Goal: Transaction & Acquisition: Download file/media

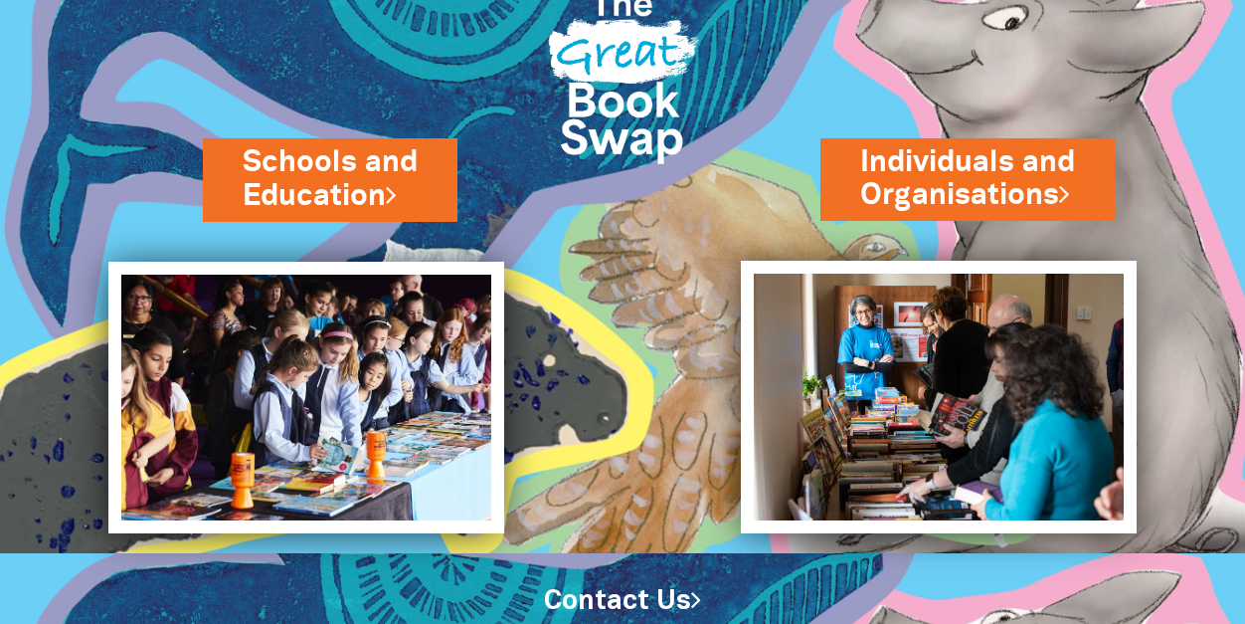
scroll to position [126, 0]
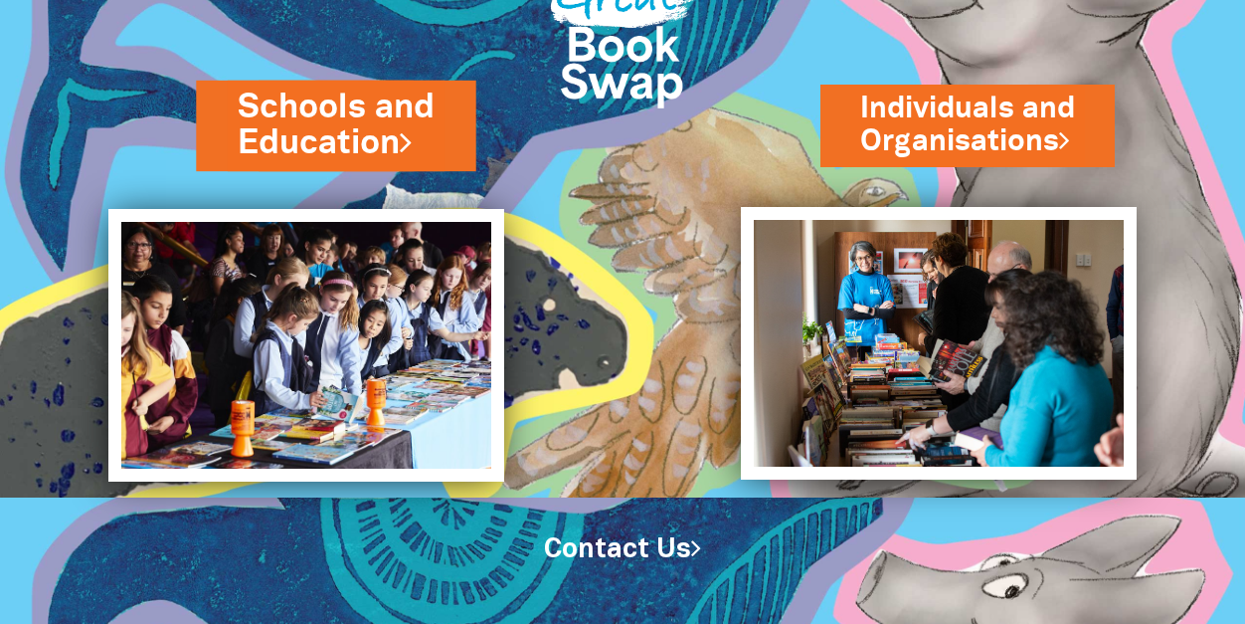
click at [313, 104] on link "Schools and Education" at bounding box center [337, 126] width 196 height 84
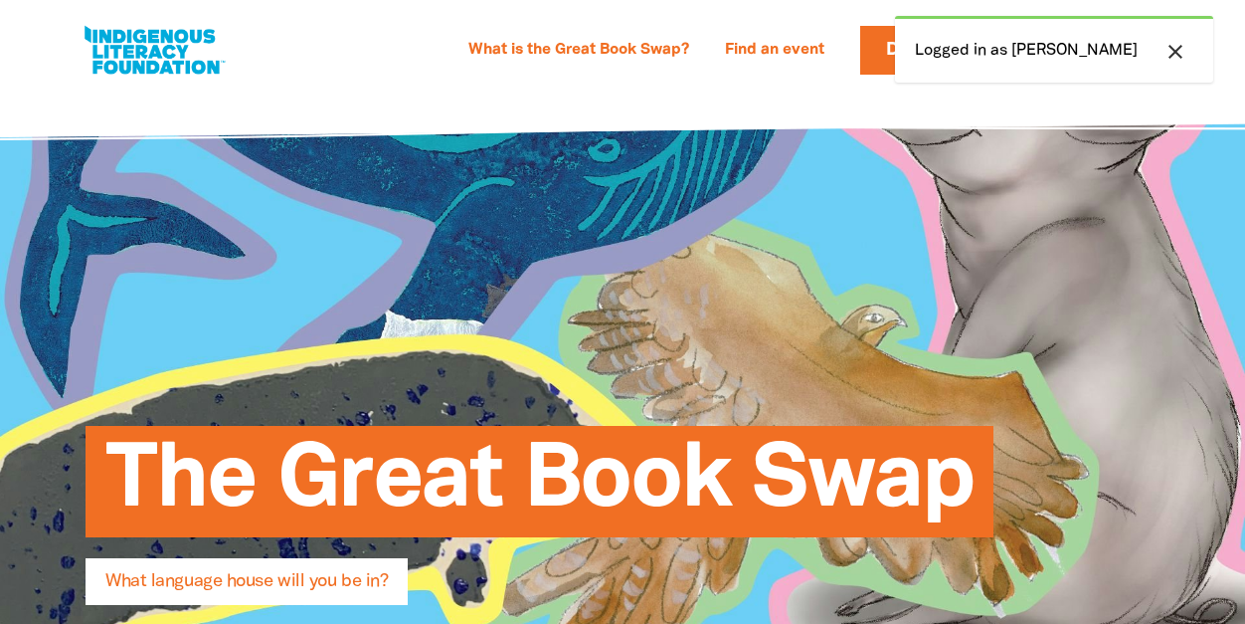
select select "k12"
click at [1103, 172] on div "The Great Book Swap What language house will you be in? Register your event >" at bounding box center [623, 544] width 1194 height 908
drag, startPoint x: 1172, startPoint y: 46, endPoint x: 975, endPoint y: 171, distance: 233.4
click at [1171, 46] on icon "close" at bounding box center [1176, 52] width 24 height 24
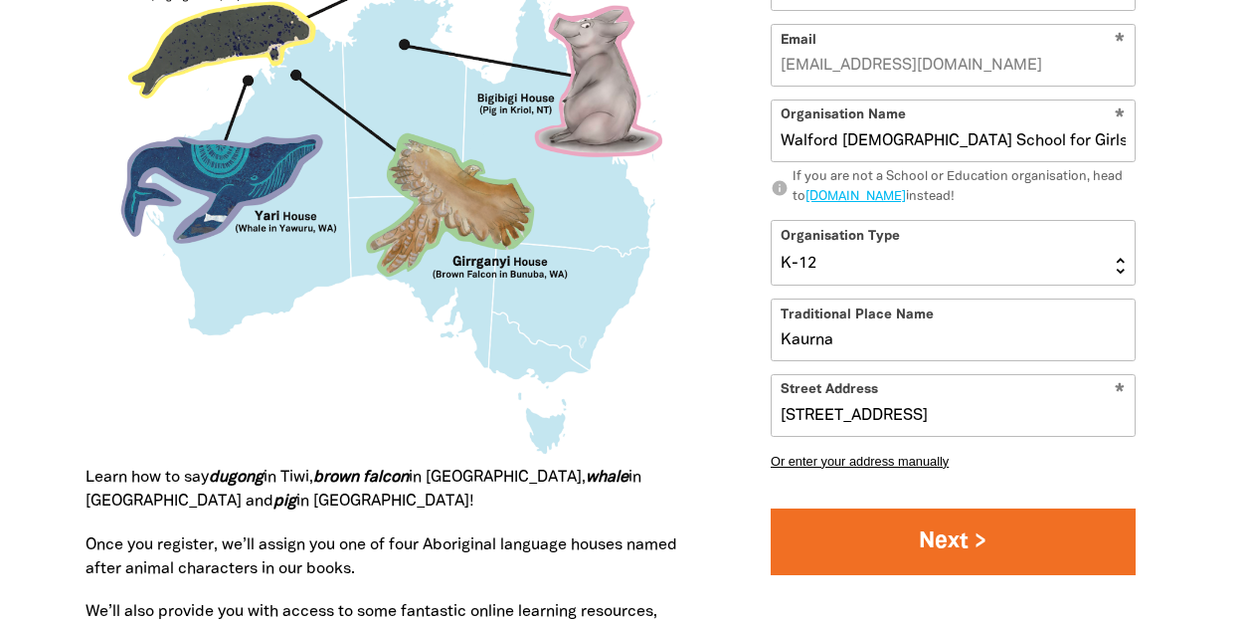
scroll to position [2039, 0]
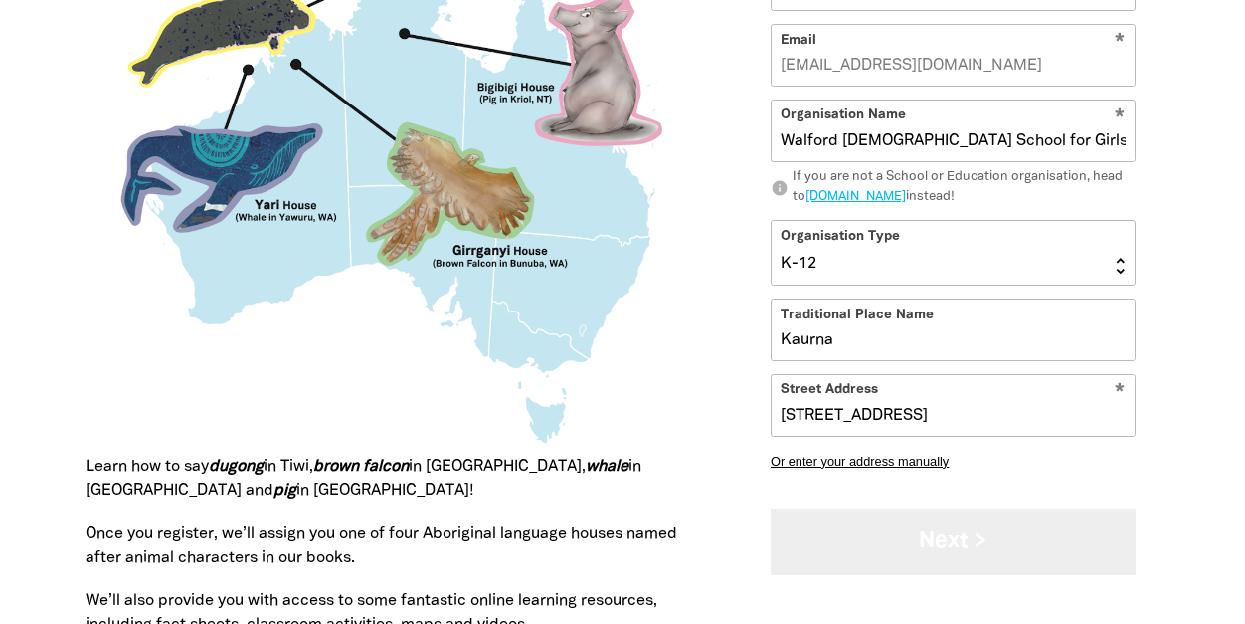
click at [942, 534] on button "Next >" at bounding box center [953, 541] width 365 height 67
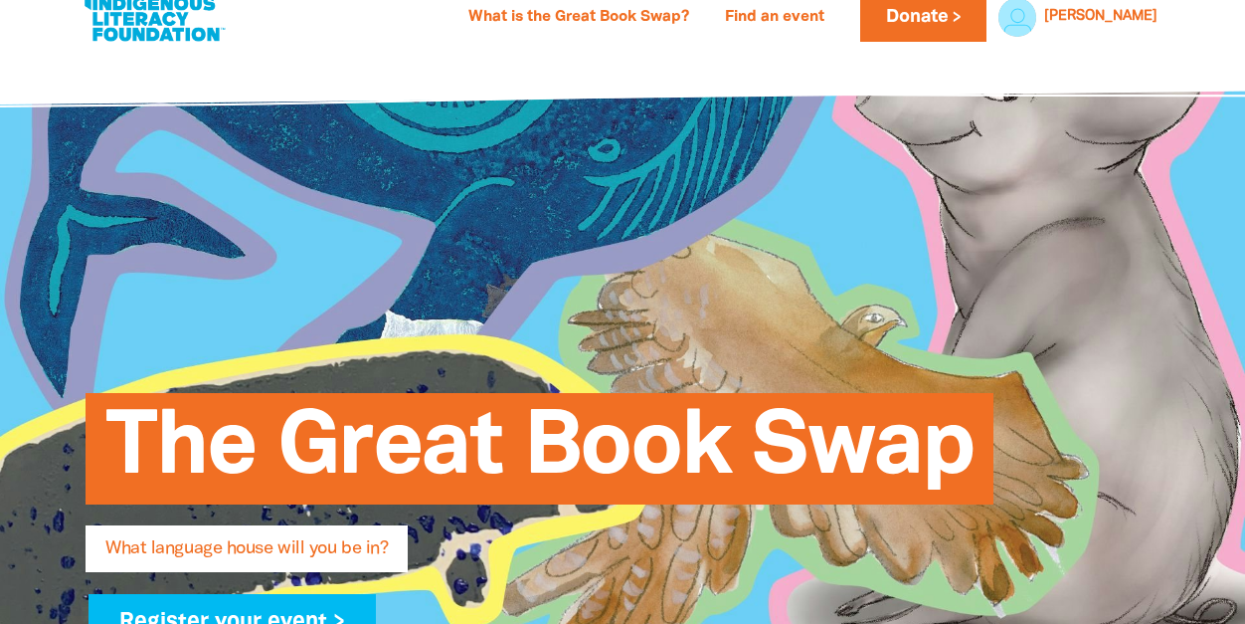
scroll to position [0, 0]
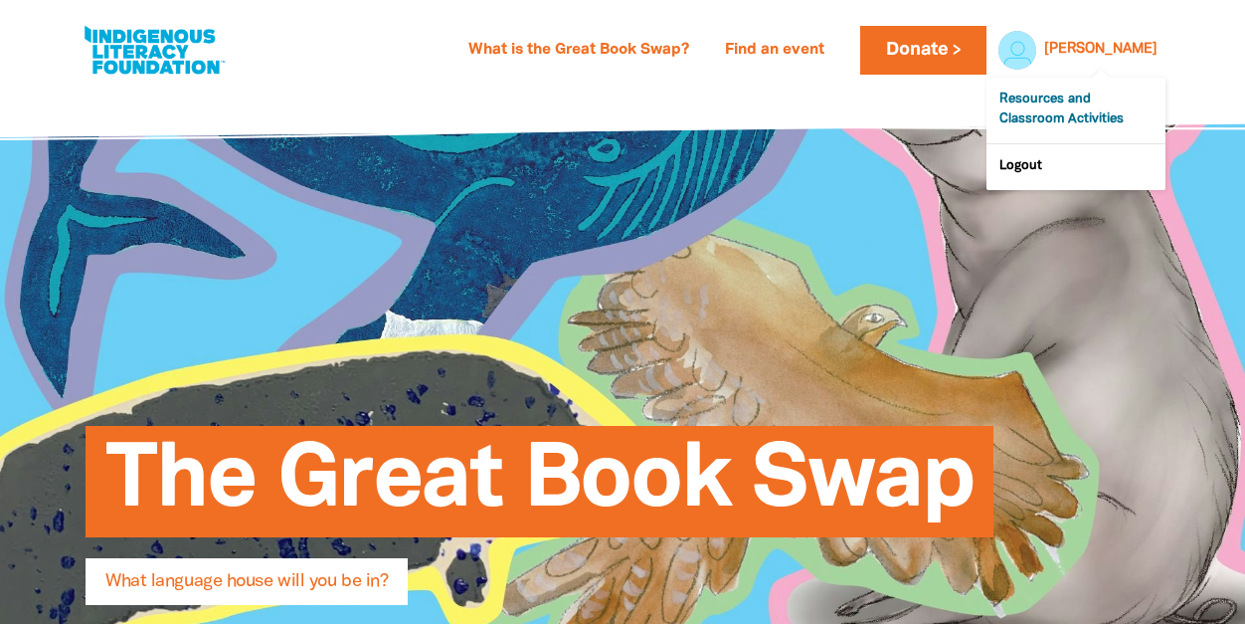
click at [1075, 113] on link "Resources and Classroom Activities" at bounding box center [1076, 111] width 179 height 66
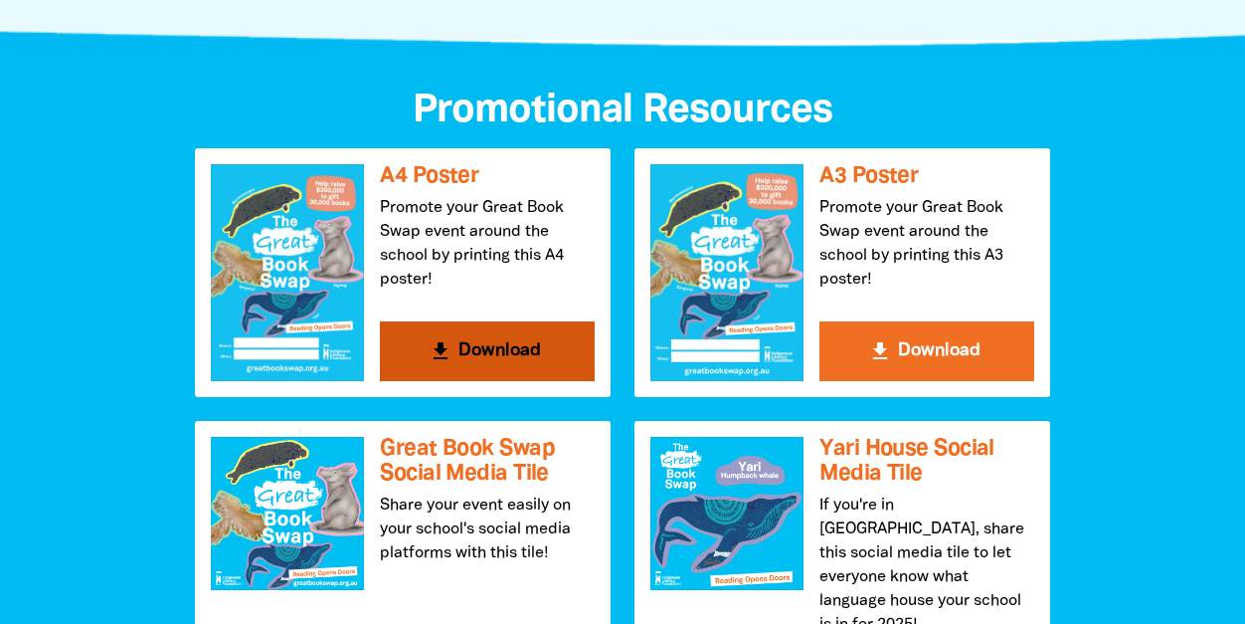
scroll to position [2073, 0]
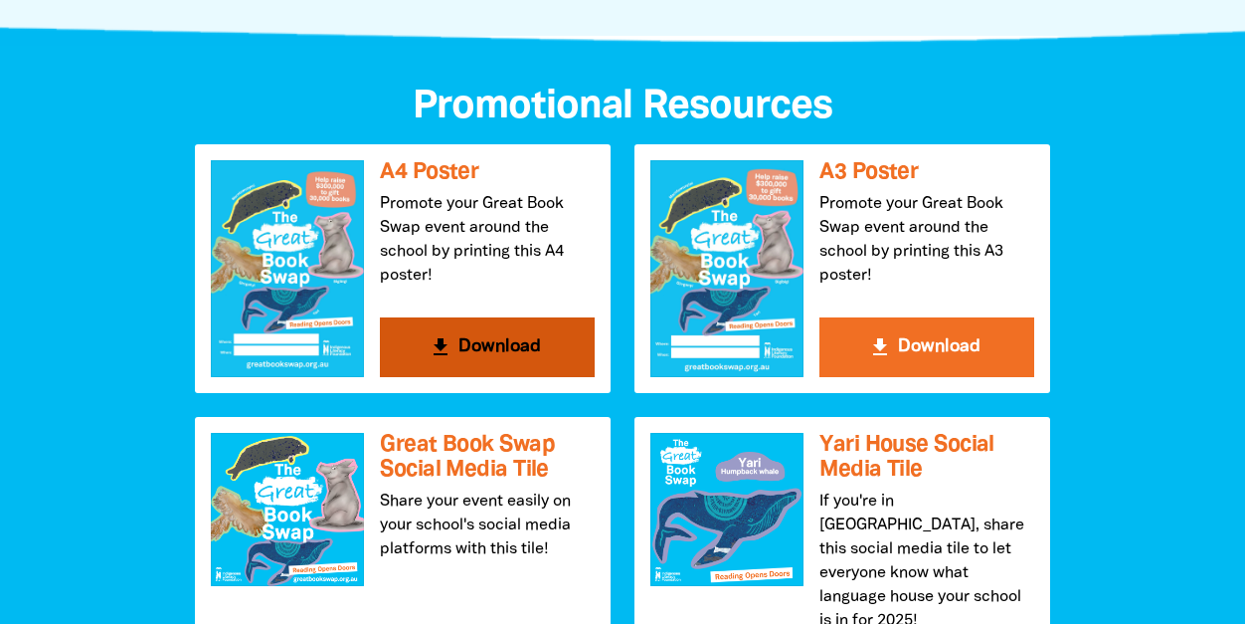
click at [497, 343] on button "get_app Download" at bounding box center [487, 347] width 215 height 60
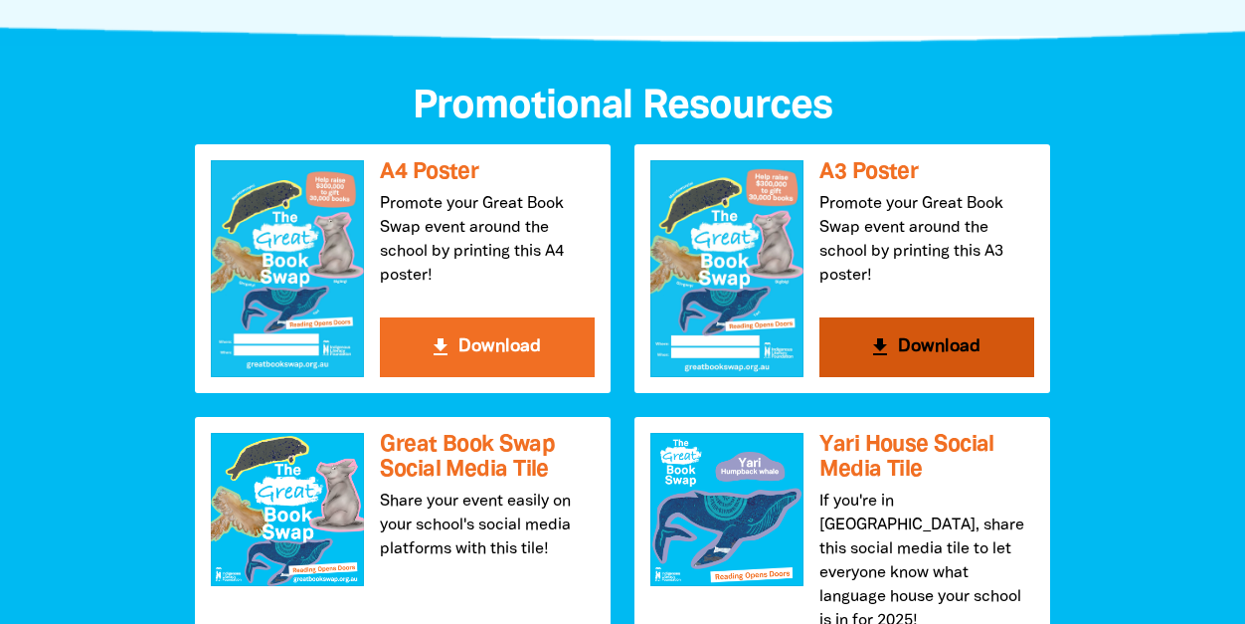
click at [928, 348] on button "get_app Download" at bounding box center [927, 347] width 215 height 60
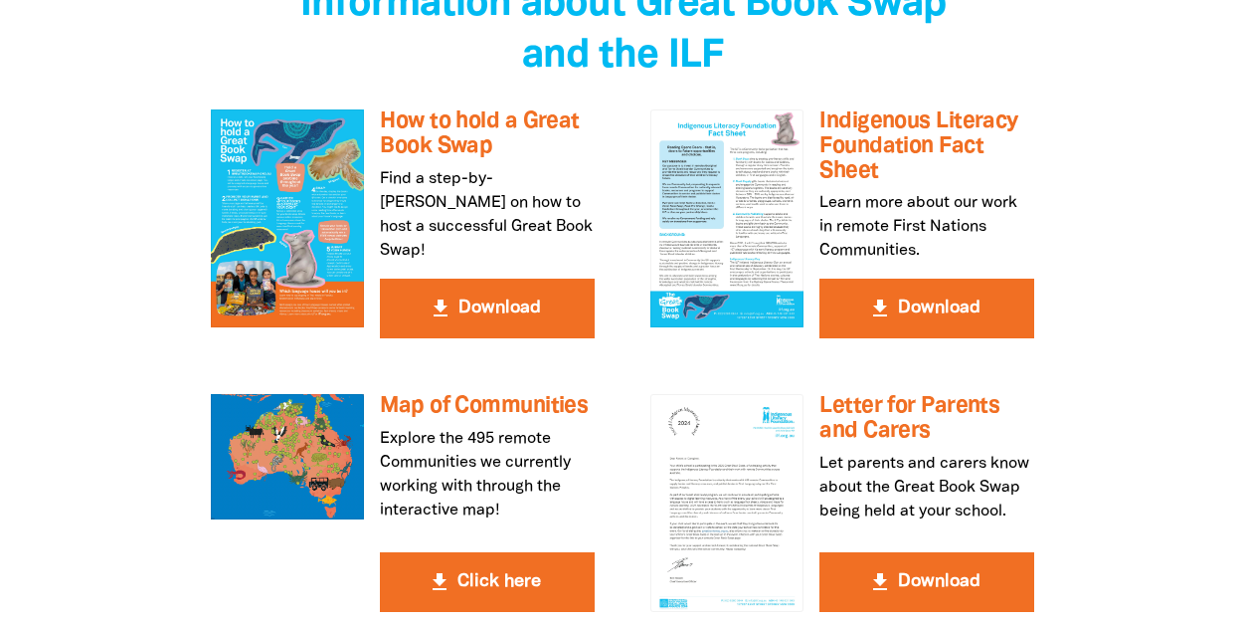
scroll to position [3588, 0]
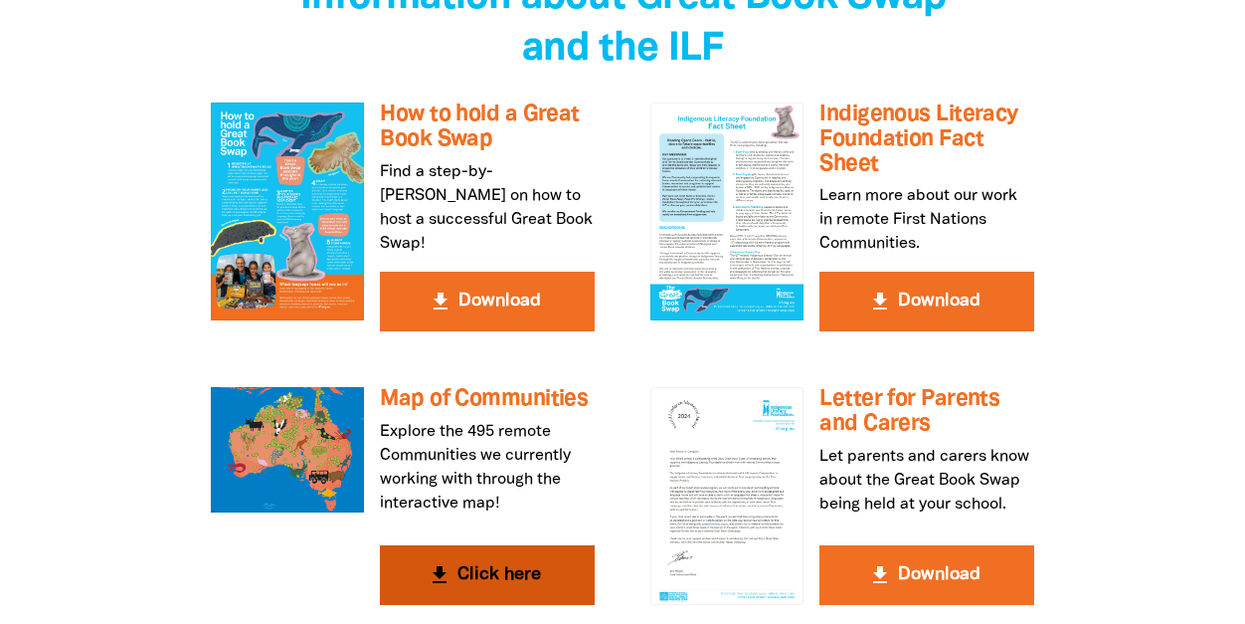
click at [501, 545] on button "get_app Click here" at bounding box center [487, 575] width 215 height 60
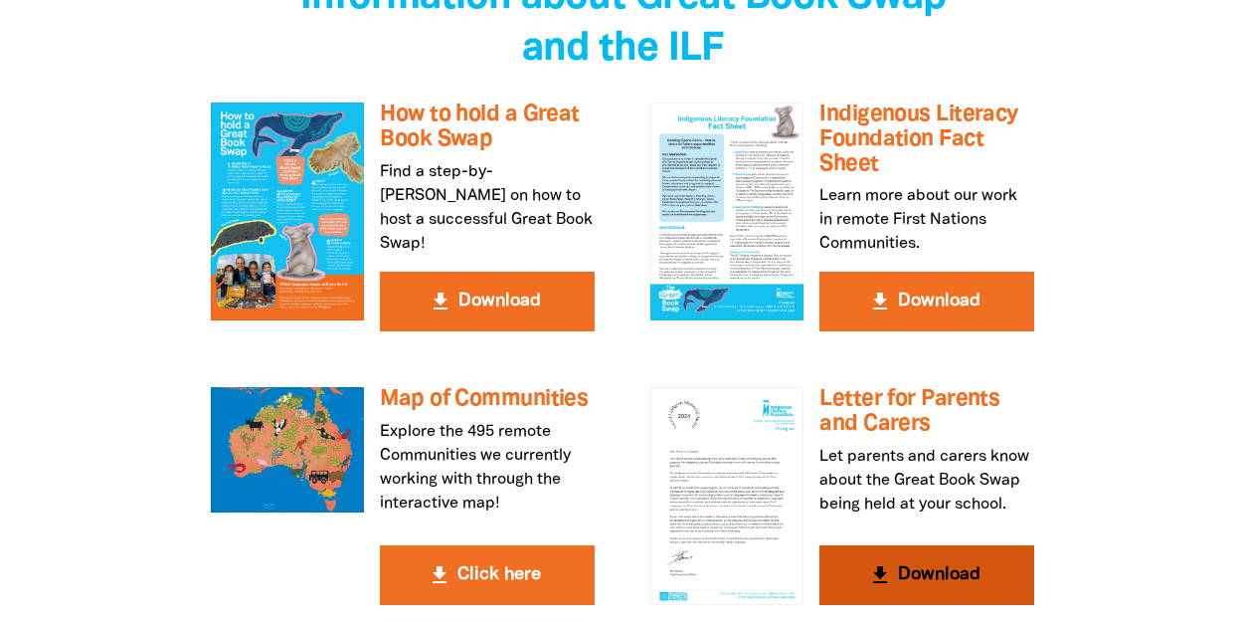
click at [915, 545] on button "get_app Download" at bounding box center [927, 575] width 215 height 60
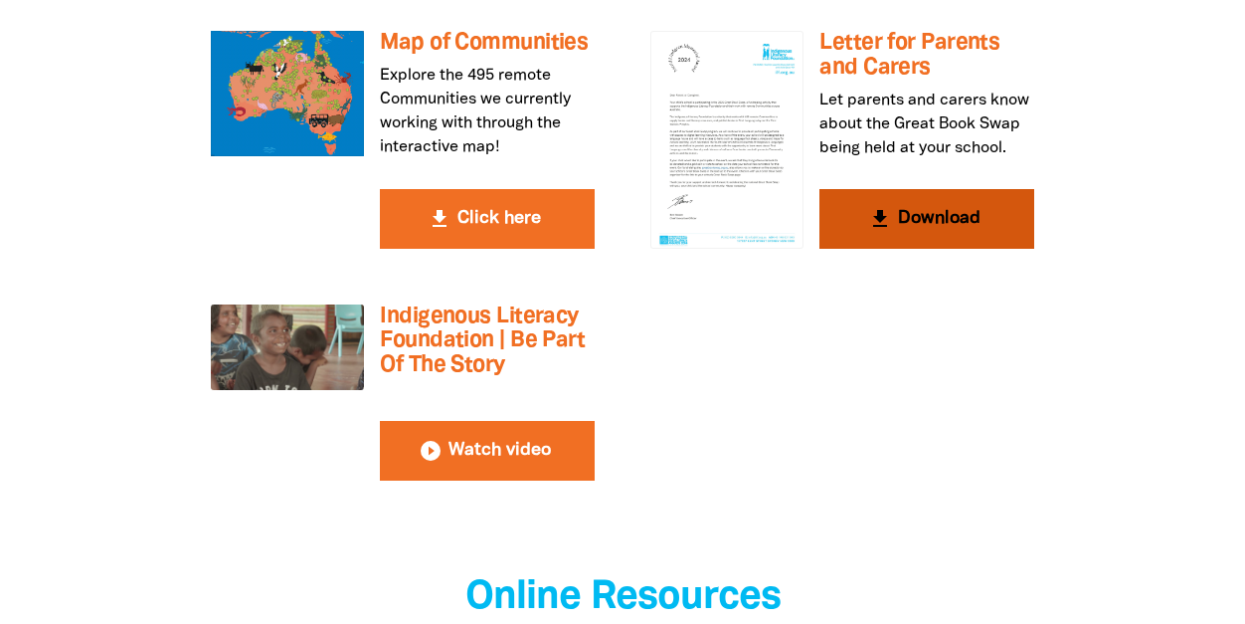
scroll to position [3802, 0]
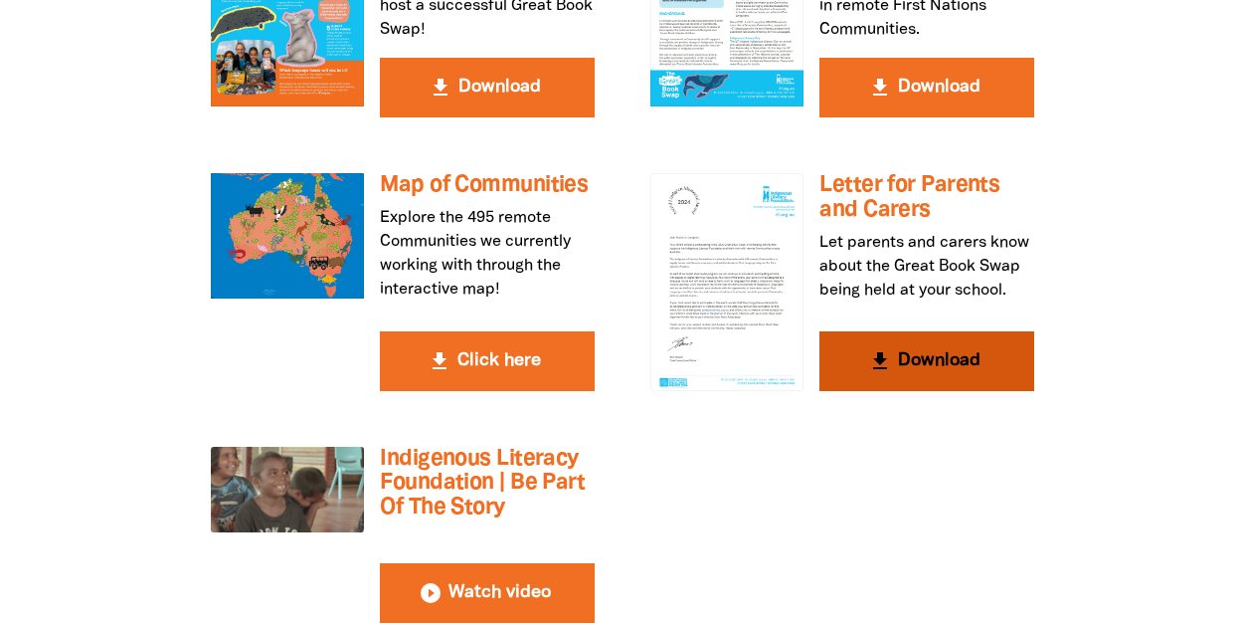
click at [934, 331] on button "get_app Download" at bounding box center [927, 361] width 215 height 60
click at [931, 331] on button "get_app Download" at bounding box center [927, 361] width 215 height 60
